Goal: Navigation & Orientation: Find specific page/section

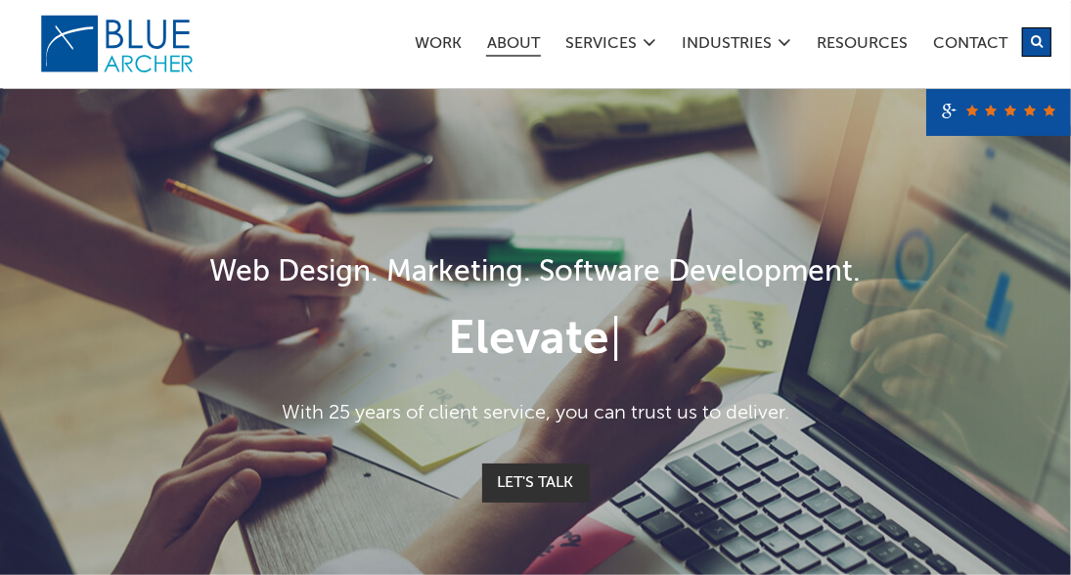
click at [486, 42] on link "ABOUT" at bounding box center [513, 46] width 55 height 21
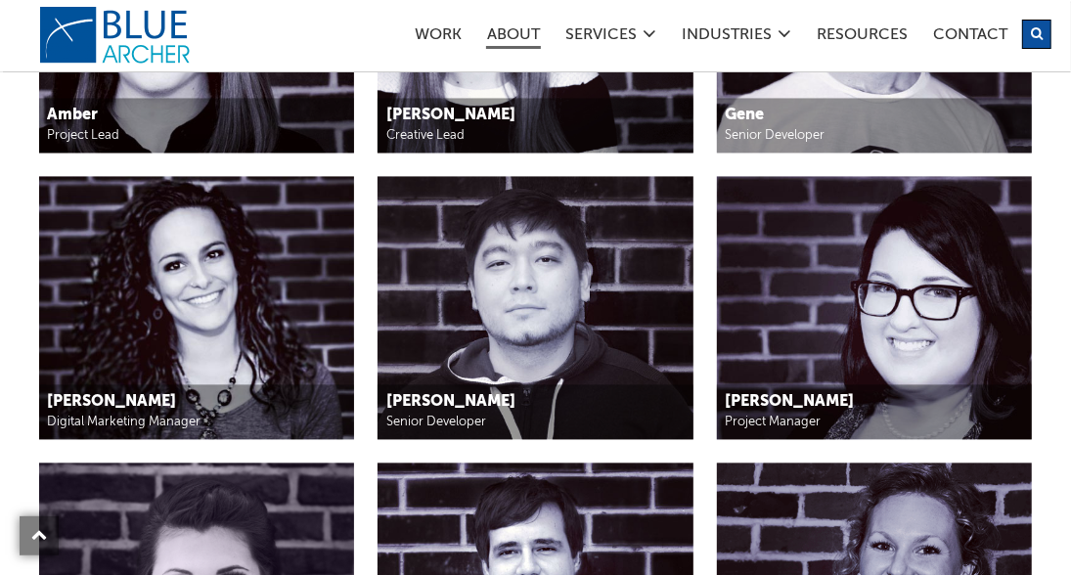
scroll to position [2173, 0]
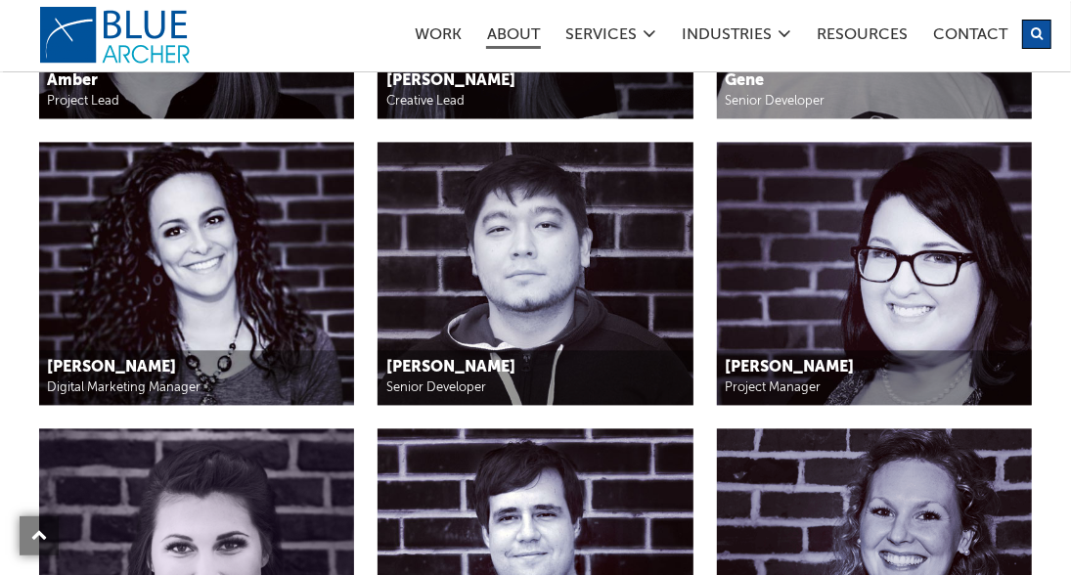
click at [182, 289] on img at bounding box center [196, 273] width 315 height 263
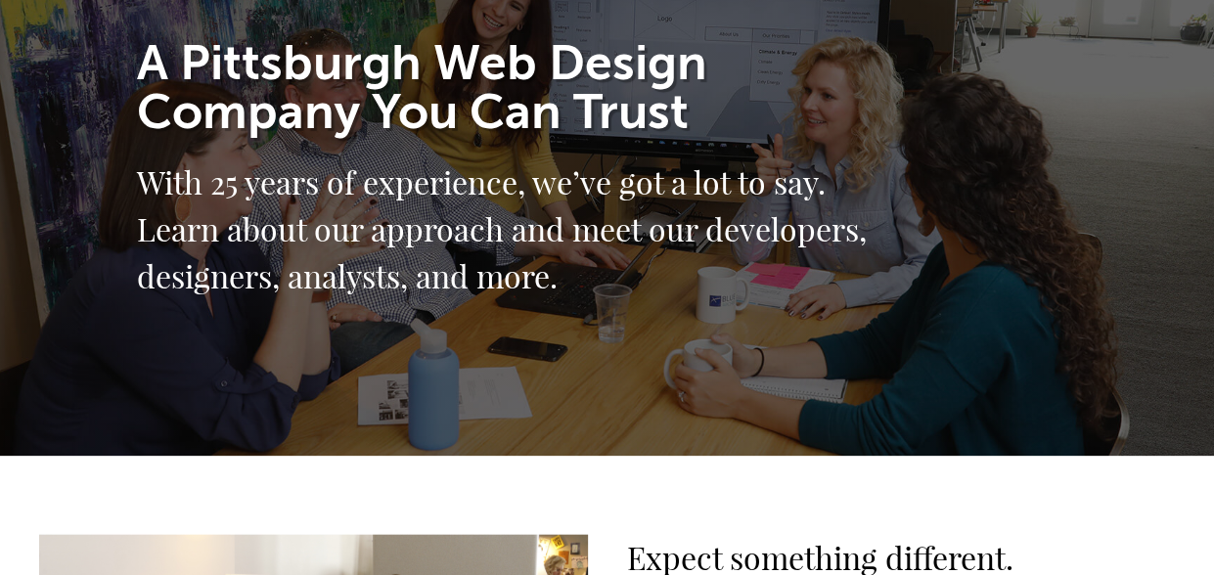
scroll to position [0, 0]
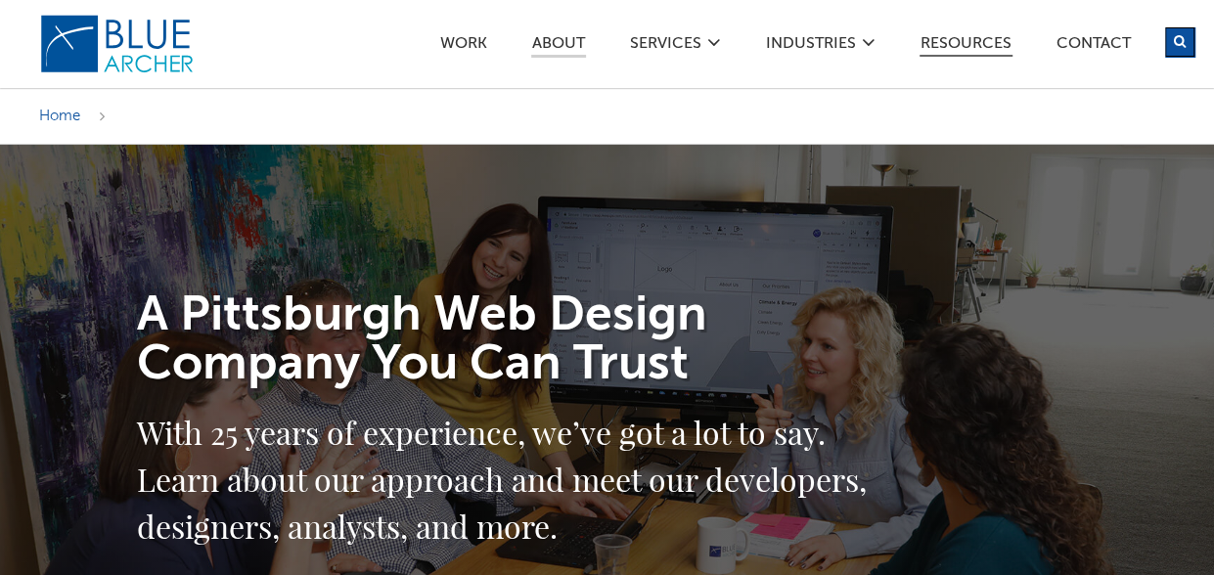
click at [956, 41] on link "Resources" at bounding box center [966, 46] width 93 height 21
